Goal: Navigation & Orientation: Find specific page/section

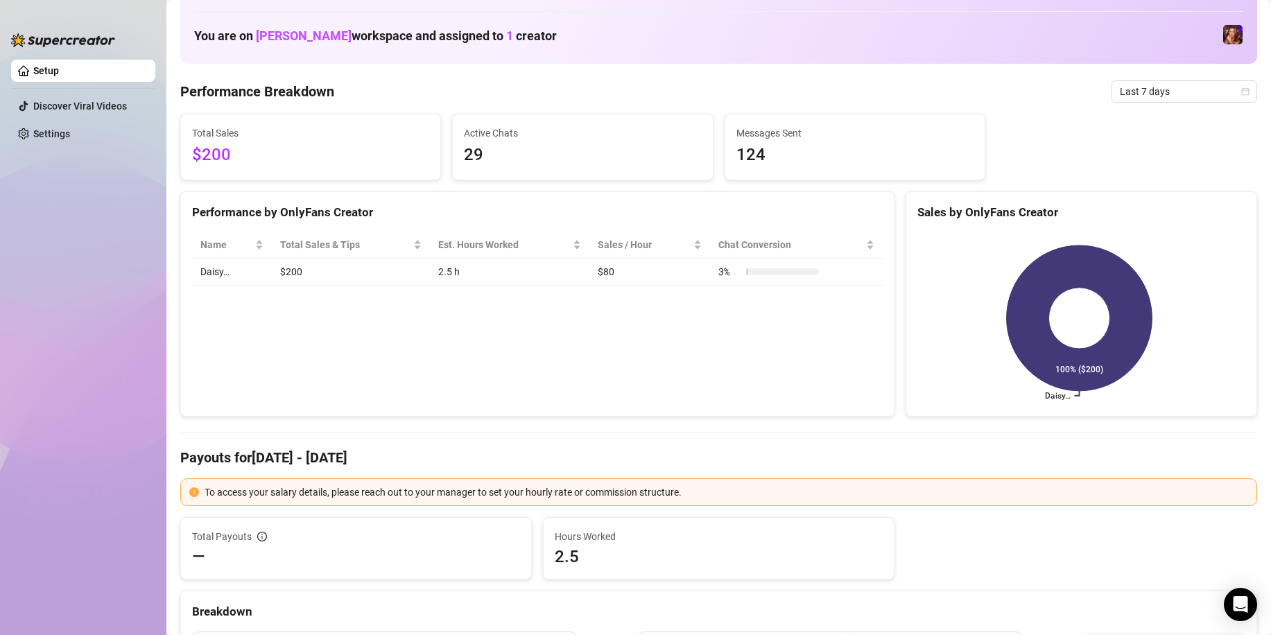
scroll to position [69, 0]
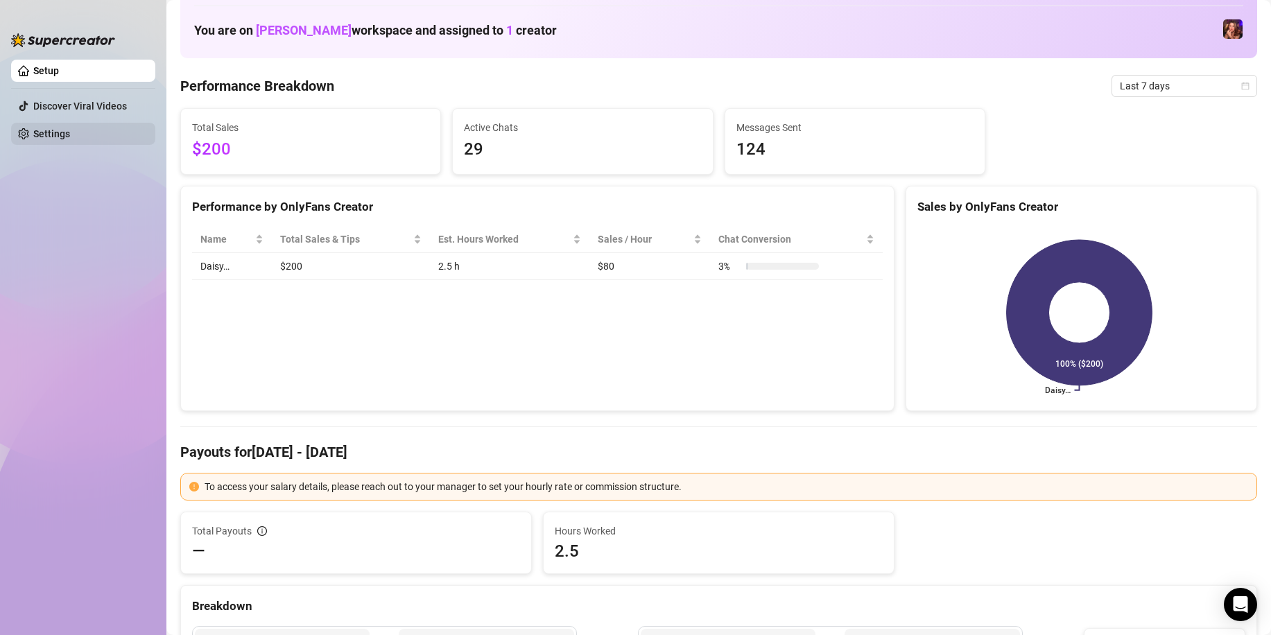
click at [70, 135] on link "Settings" at bounding box center [51, 133] width 37 height 11
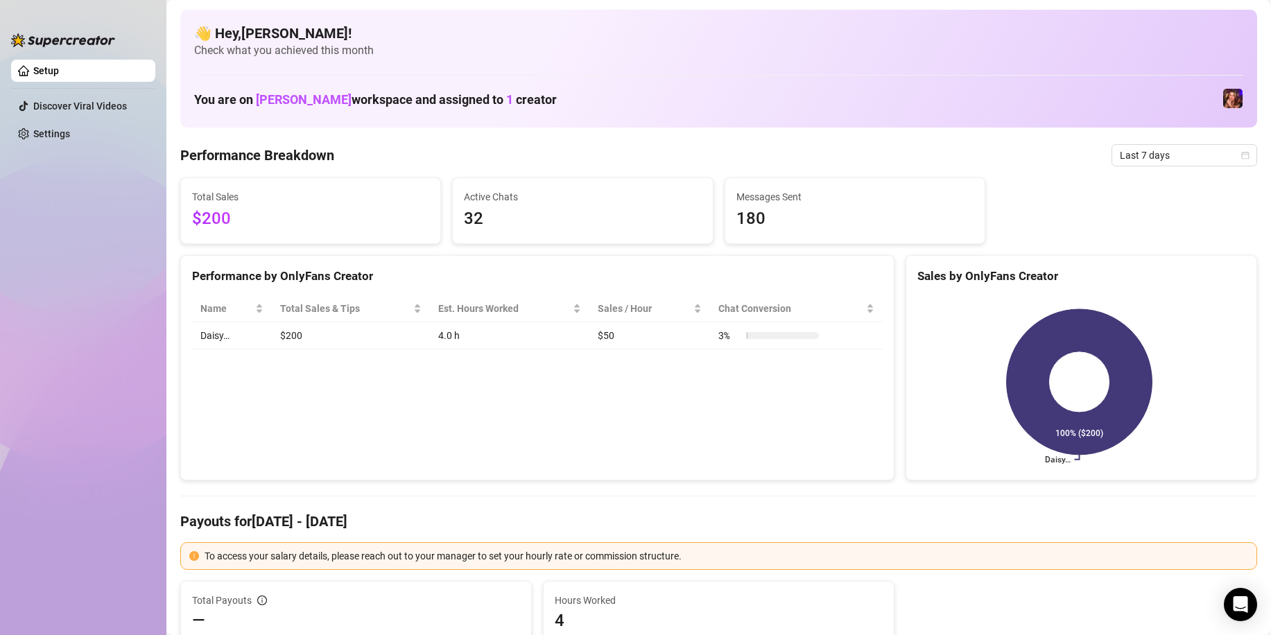
click at [563, 57] on span "Check what you achieved this month" at bounding box center [718, 50] width 1049 height 15
